Goal: Task Accomplishment & Management: Understand process/instructions

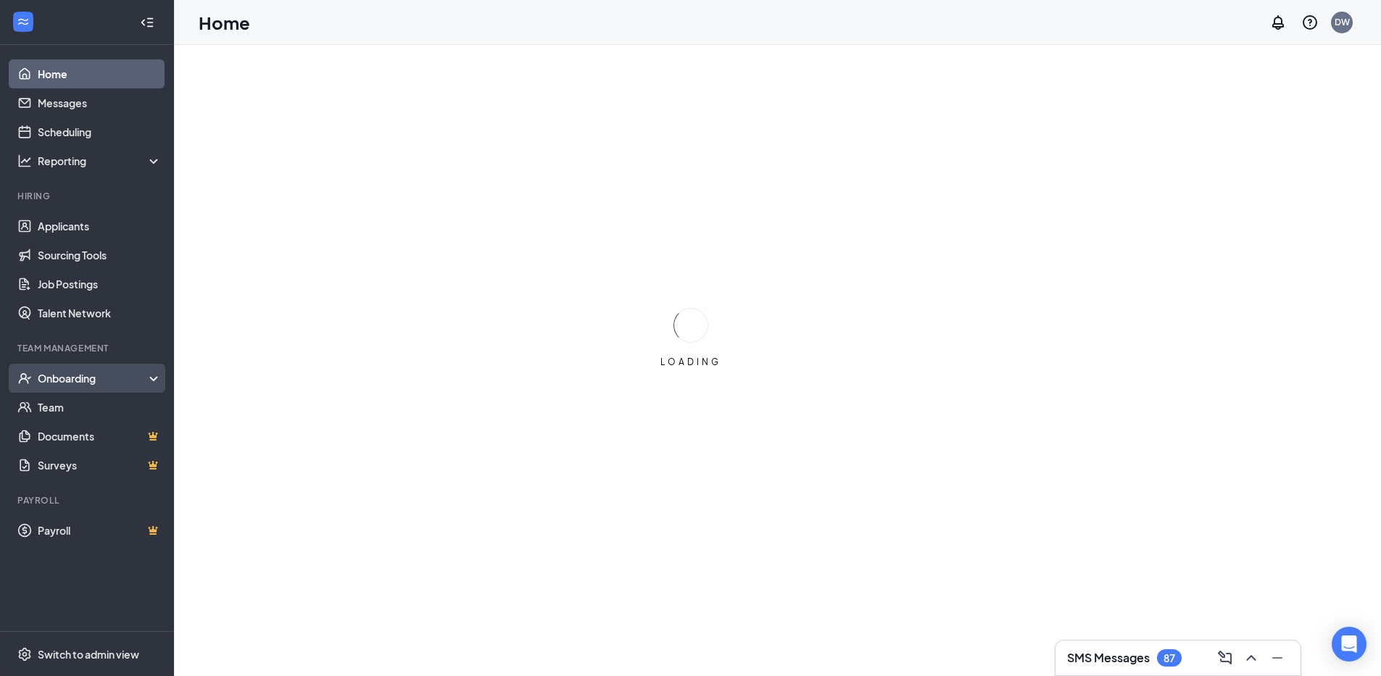
click at [46, 379] on div "Onboarding" at bounding box center [94, 378] width 112 height 15
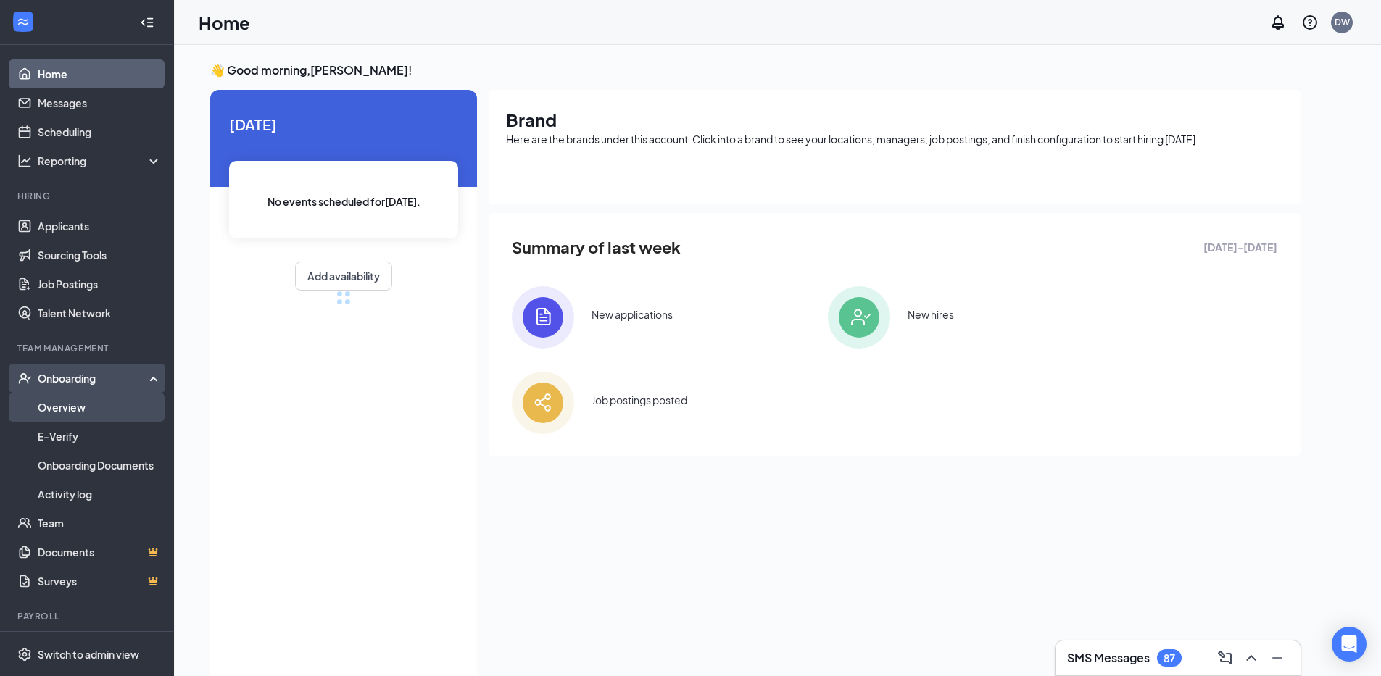
click at [64, 402] on link "Overview" at bounding box center [100, 407] width 124 height 29
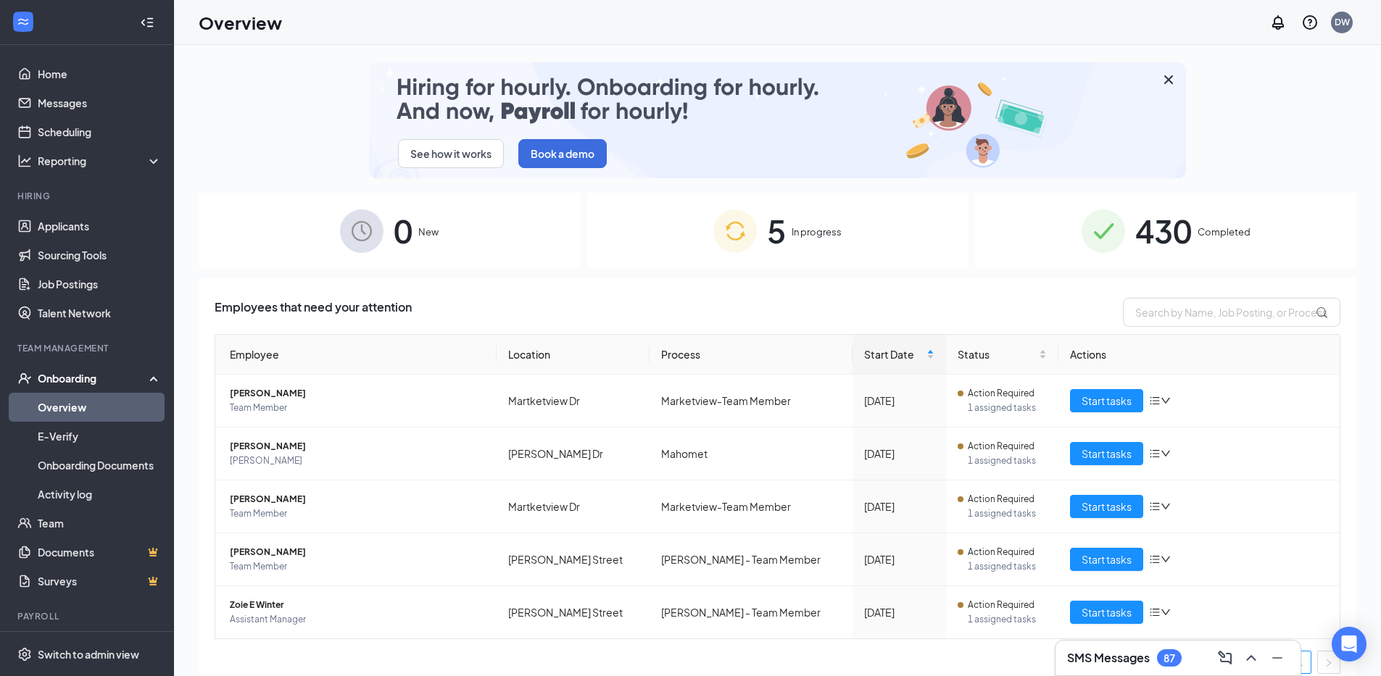
click at [797, 231] on span "In progress" at bounding box center [817, 232] width 50 height 15
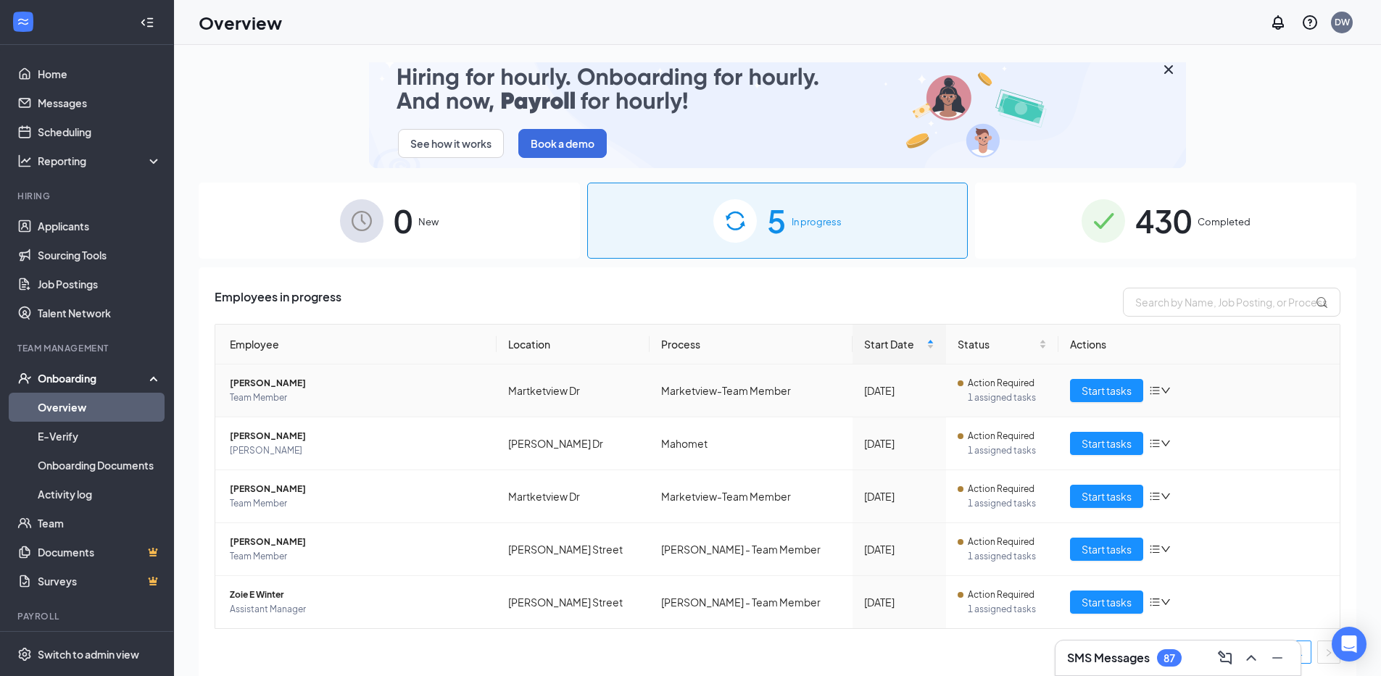
scroll to position [13, 0]
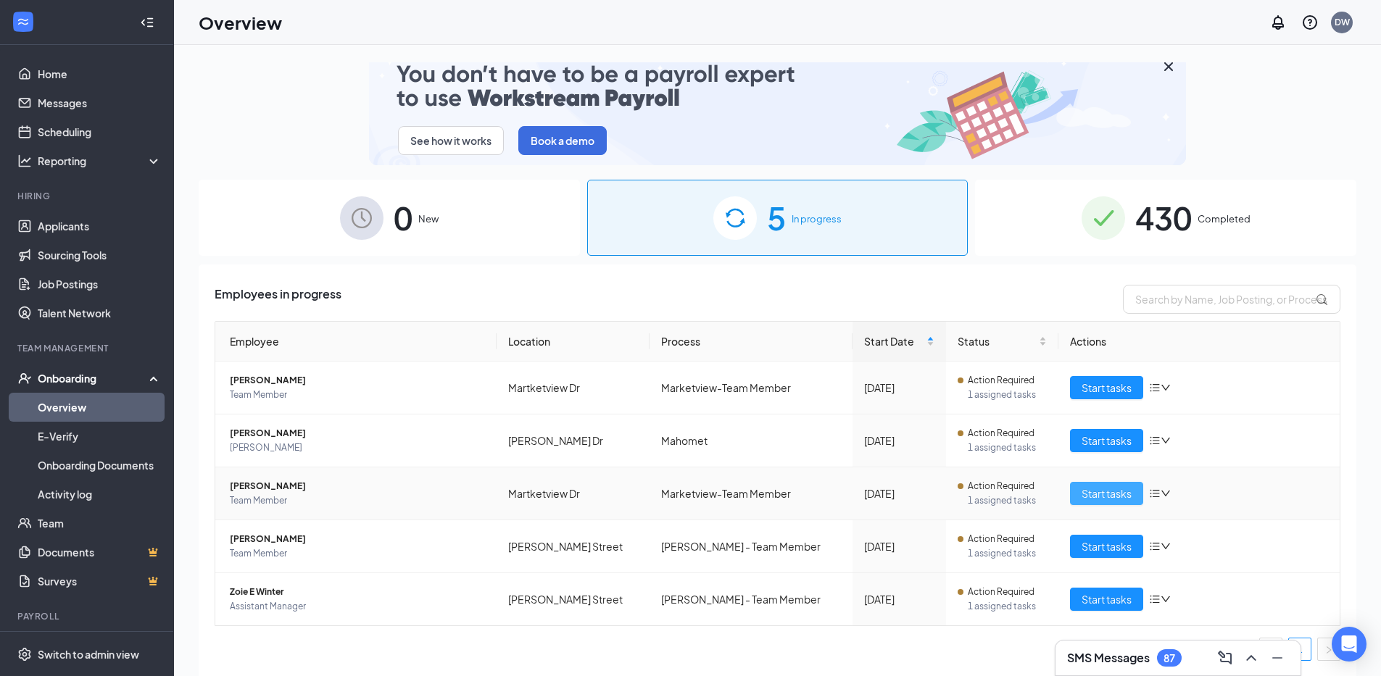
click at [1088, 493] on span "Start tasks" at bounding box center [1107, 494] width 50 height 16
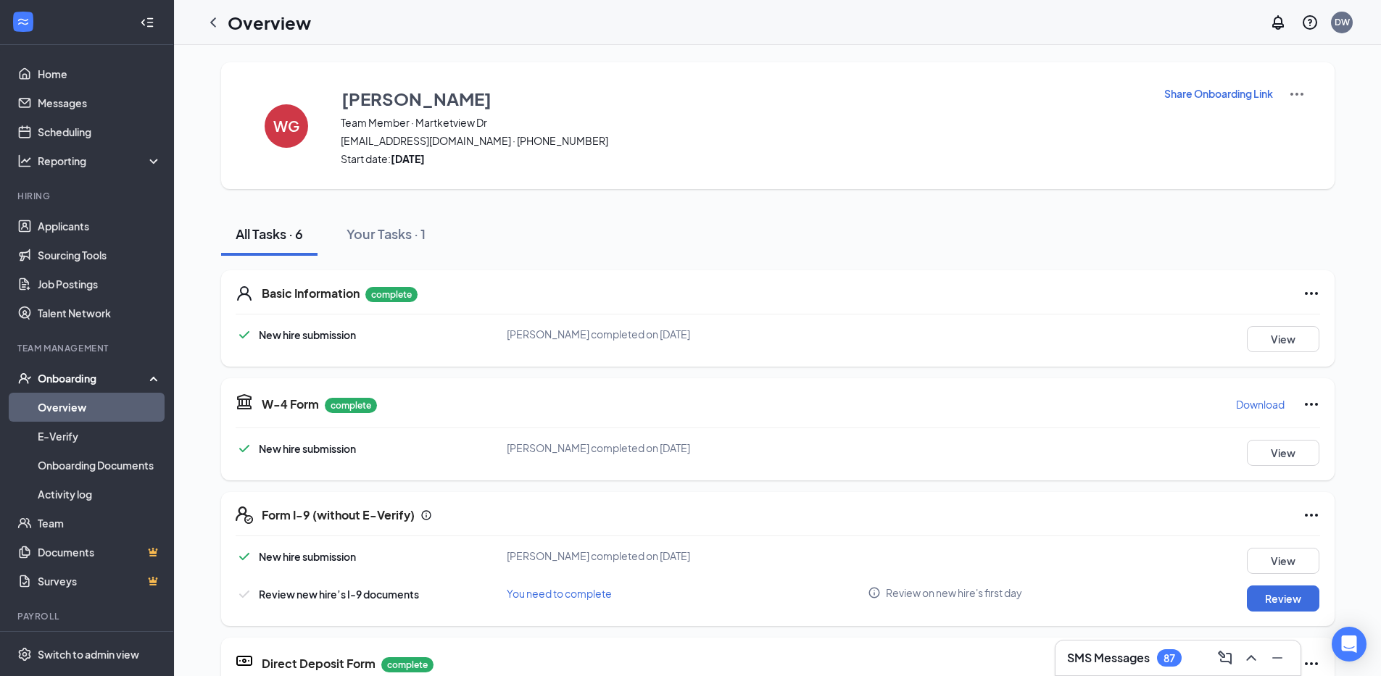
click at [1250, 407] on p "Download" at bounding box center [1260, 404] width 49 height 15
click at [1259, 340] on button "View" at bounding box center [1283, 339] width 73 height 26
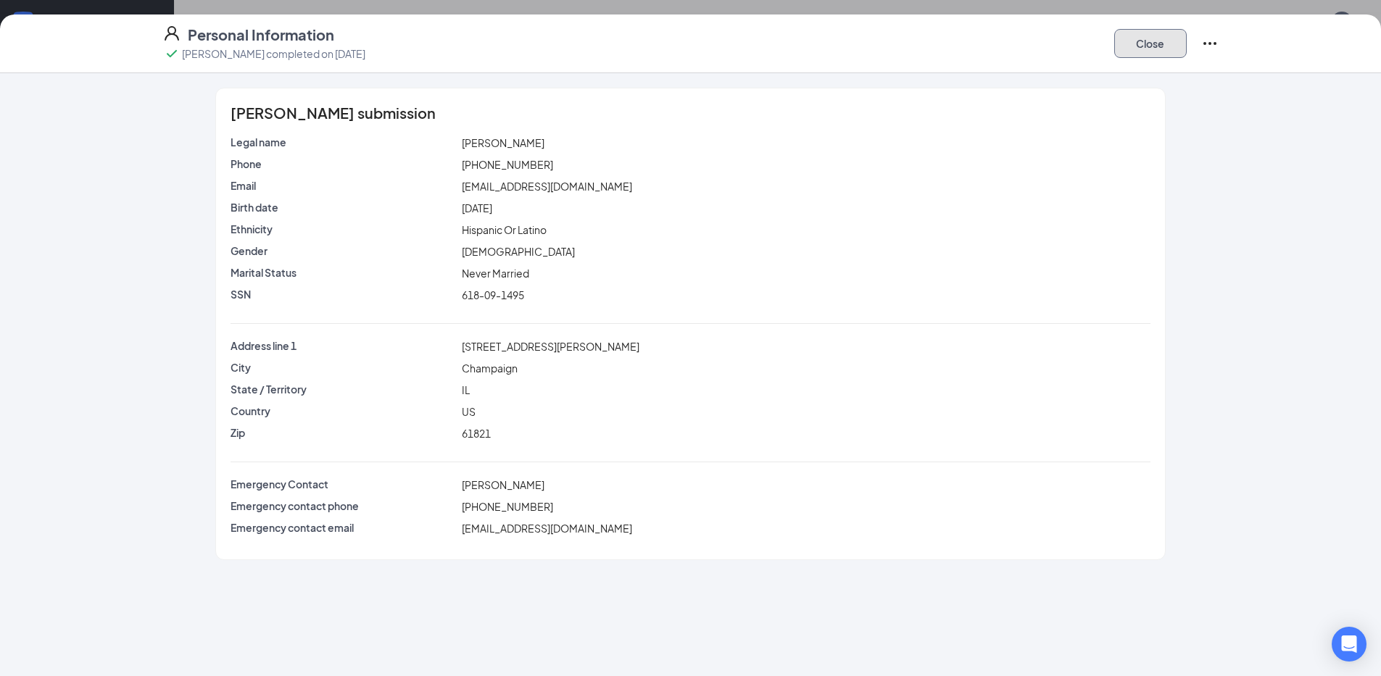
click at [1158, 46] on button "Close" at bounding box center [1150, 43] width 73 height 29
